Goal: Complete application form: Complete application form

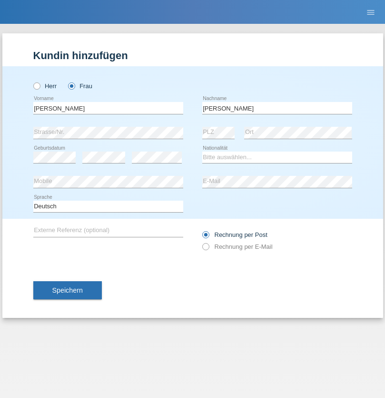
type input "[PERSON_NAME]"
select select "CH"
radio input "true"
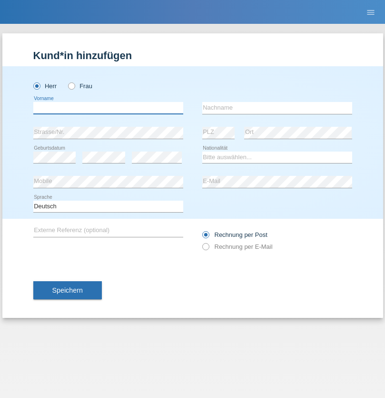
click at [108, 108] on input "text" at bounding box center [108, 108] width 150 height 12
type input "Dean"
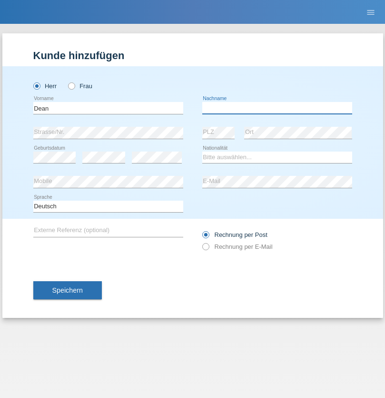
click at [277, 108] on input "text" at bounding box center [277, 108] width 150 height 12
type input "King"
select select "CH"
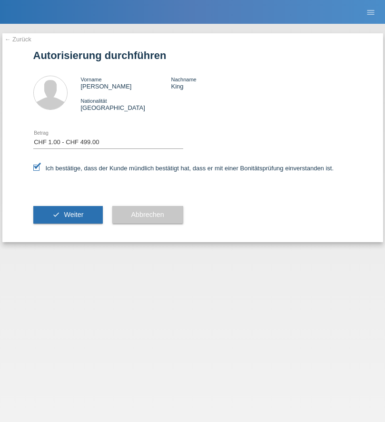
select select "1"
click at [68, 215] on span "Weiter" at bounding box center [74, 215] width 20 height 8
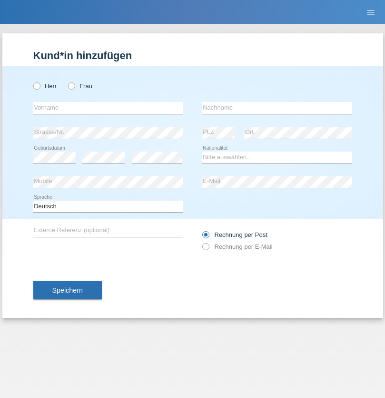
radio input "true"
click at [108, 108] on input "text" at bounding box center [108, 108] width 150 height 12
type input "[PERSON_NAME]"
click at [277, 108] on input "text" at bounding box center [277, 108] width 150 height 12
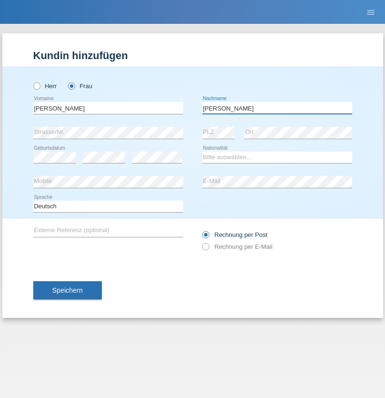
type input "[PERSON_NAME]"
select select "ER"
select select "C"
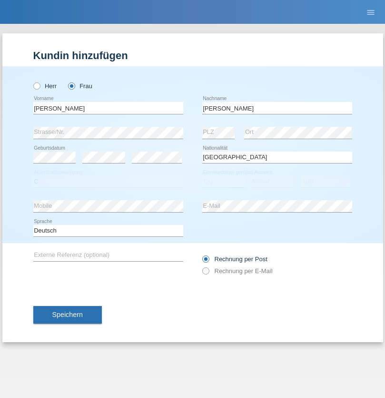
select select "27"
select select "11"
select select "2010"
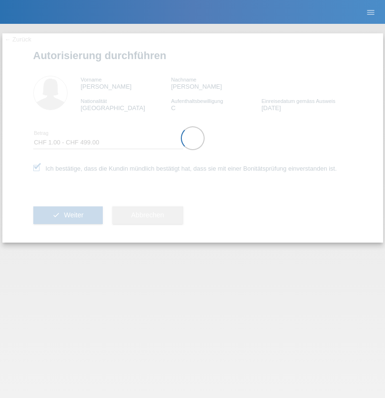
select select "1"
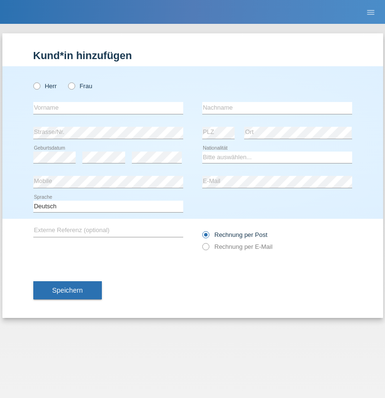
radio input "true"
click at [108, 108] on input "text" at bounding box center [108, 108] width 150 height 12
type input "[PERSON_NAME]"
click at [277, 108] on input "text" at bounding box center [277, 108] width 150 height 12
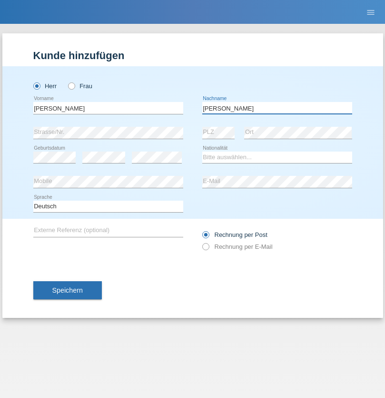
type input "[PERSON_NAME]"
select select "CH"
